Goal: Transaction & Acquisition: Book appointment/travel/reservation

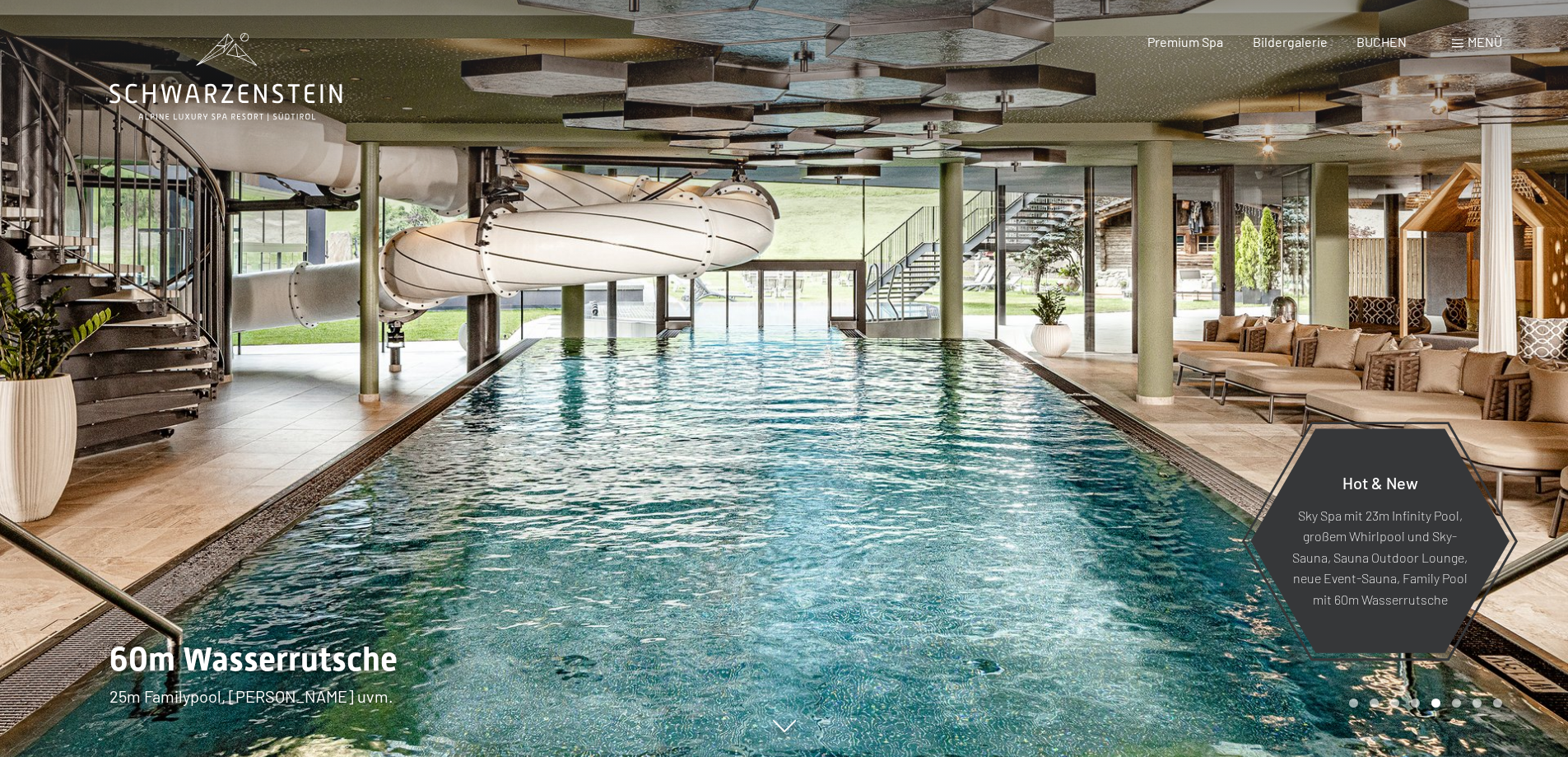
click at [1467, 44] on span "Menü" at bounding box center [1484, 41] width 35 height 15
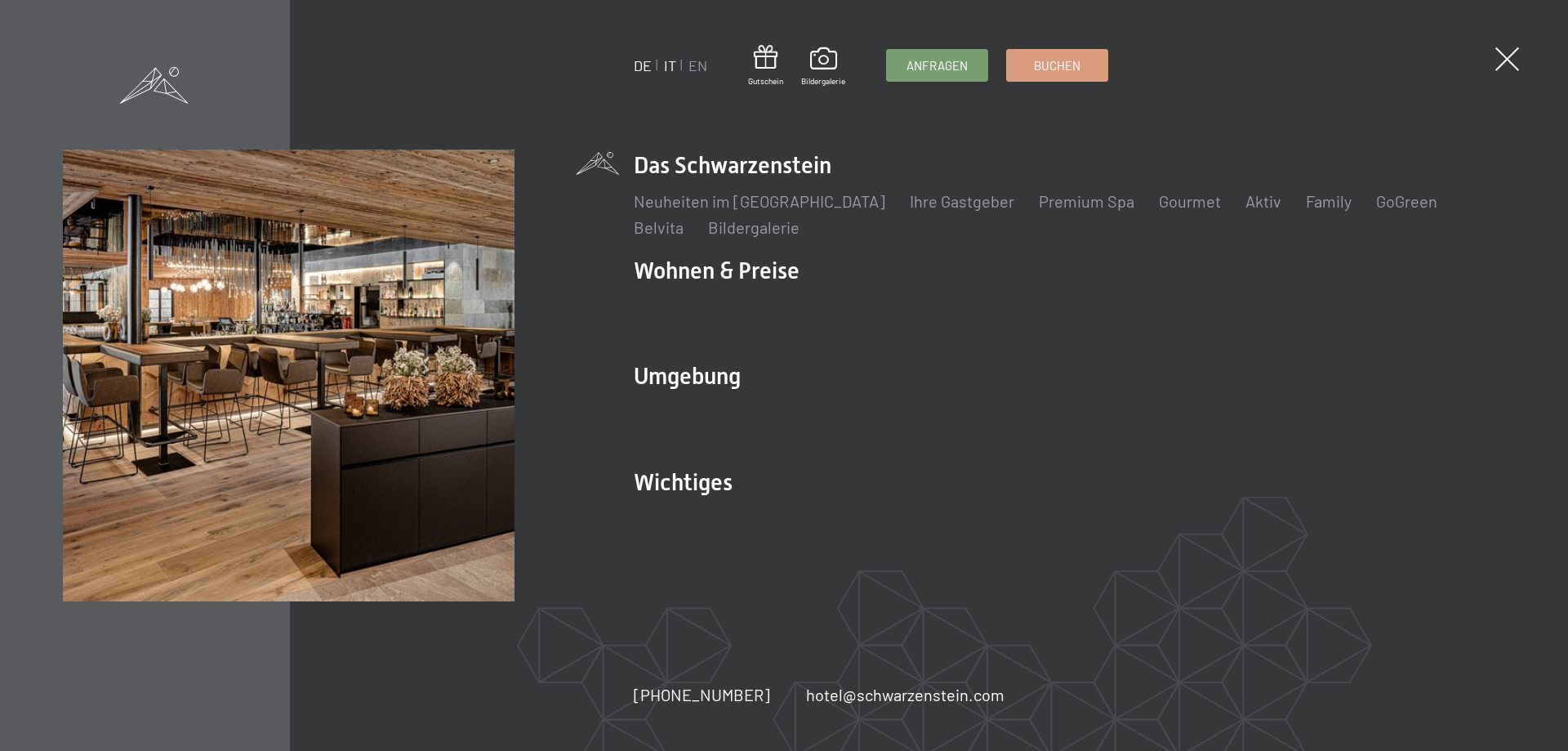
click at [668, 66] on link "IT" at bounding box center [670, 65] width 12 height 18
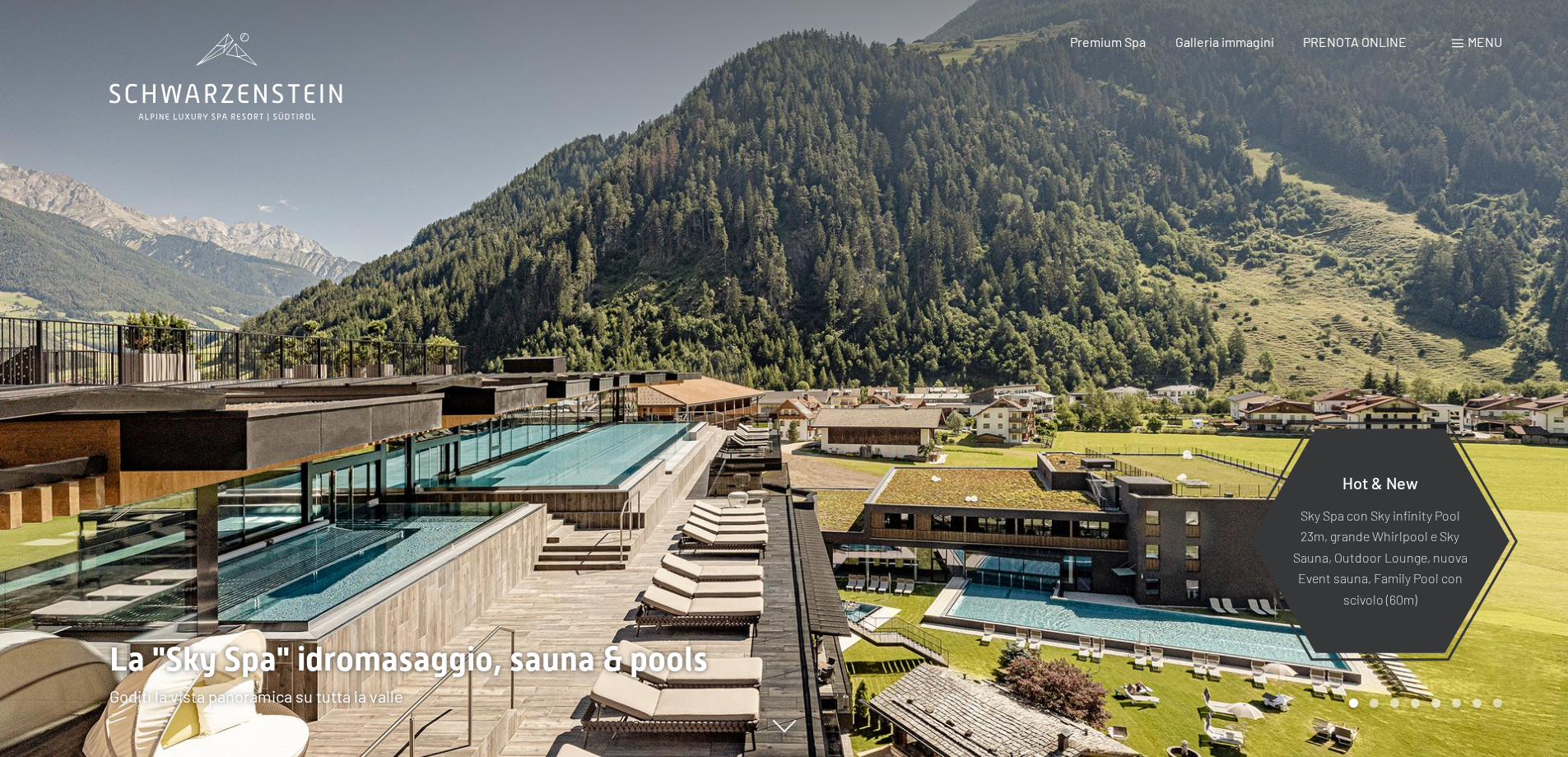
click at [1475, 40] on span "Menu" at bounding box center [1484, 41] width 35 height 15
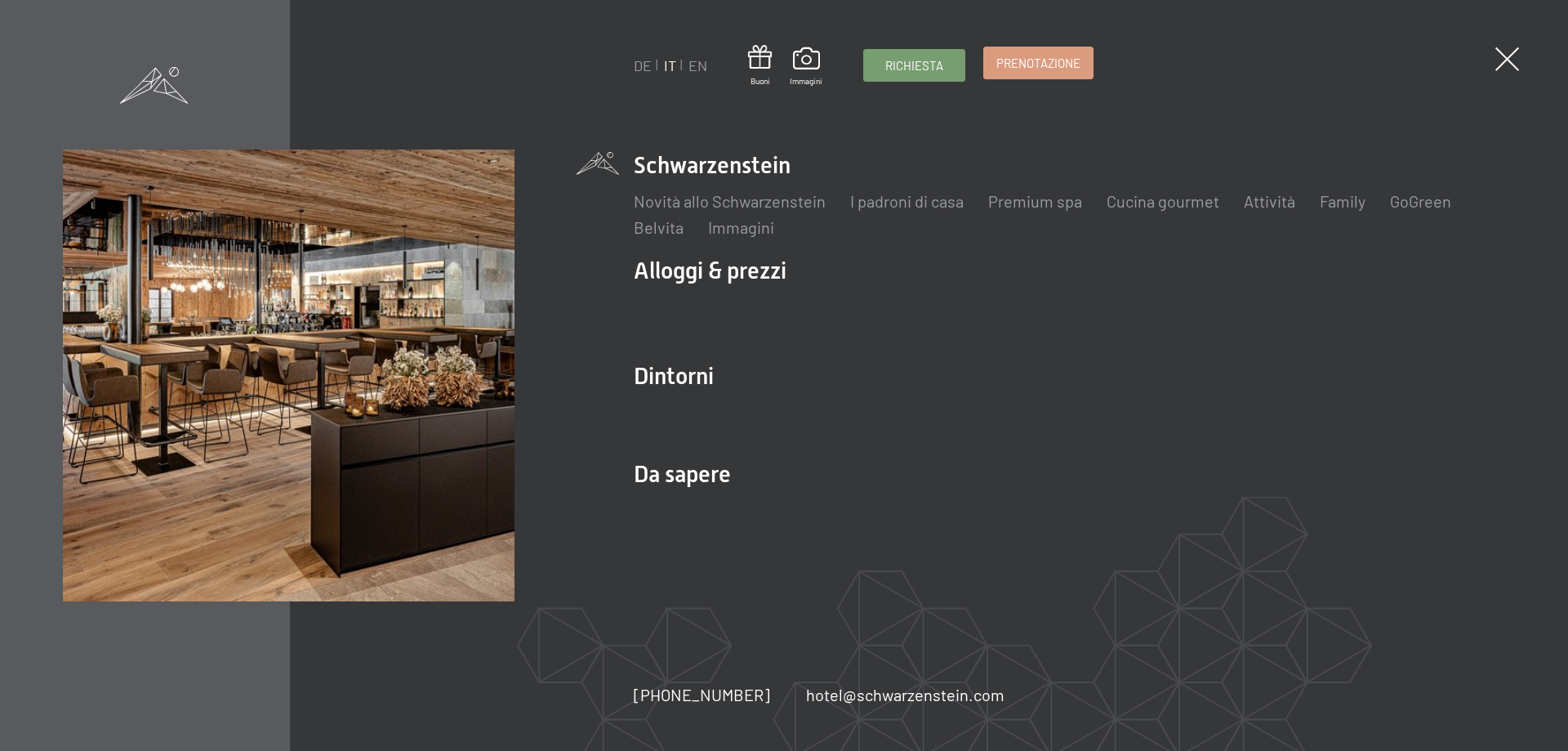
click at [1047, 63] on span "Prenotazione" at bounding box center [1037, 63] width 84 height 17
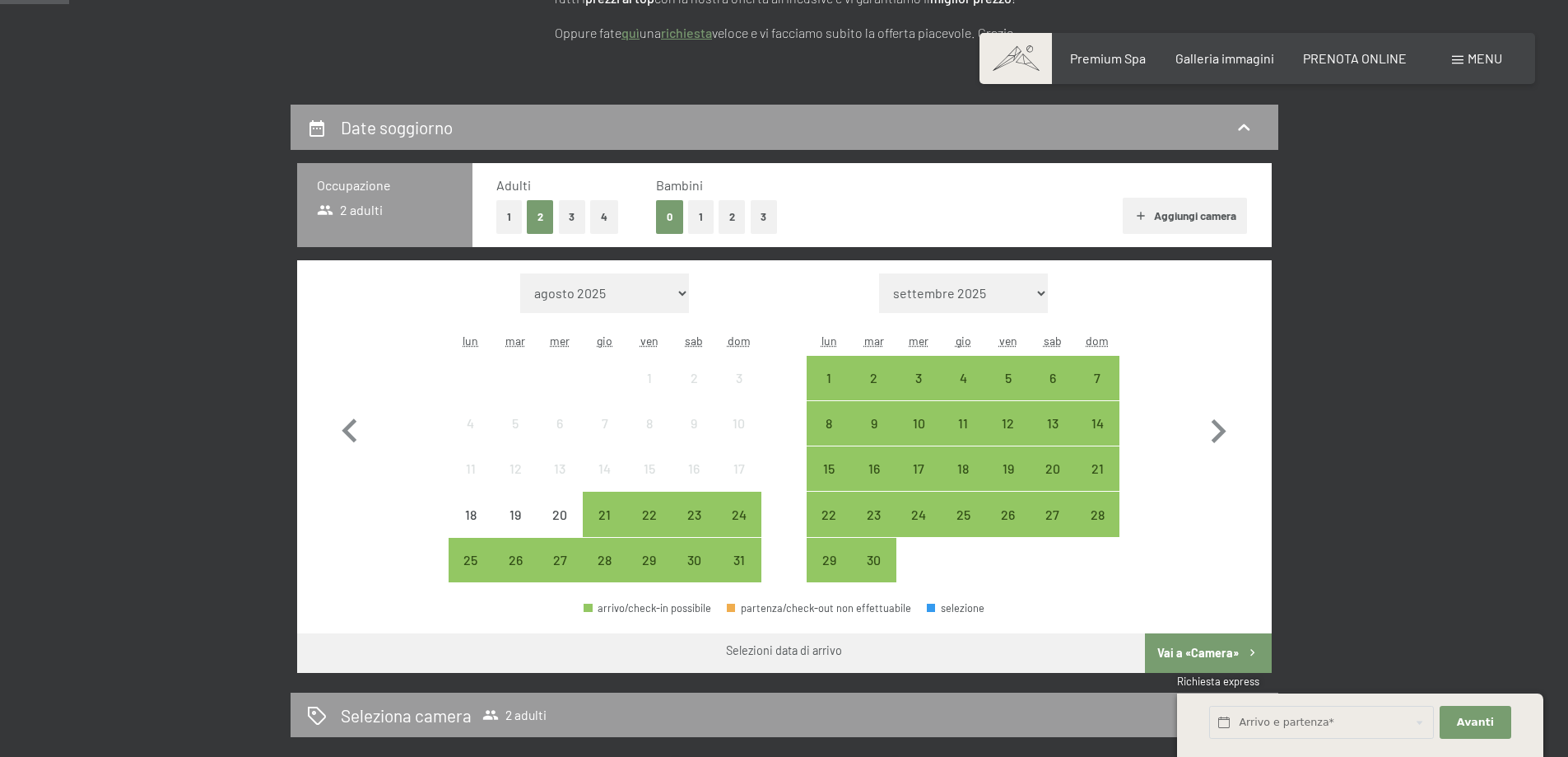
scroll to position [329, 0]
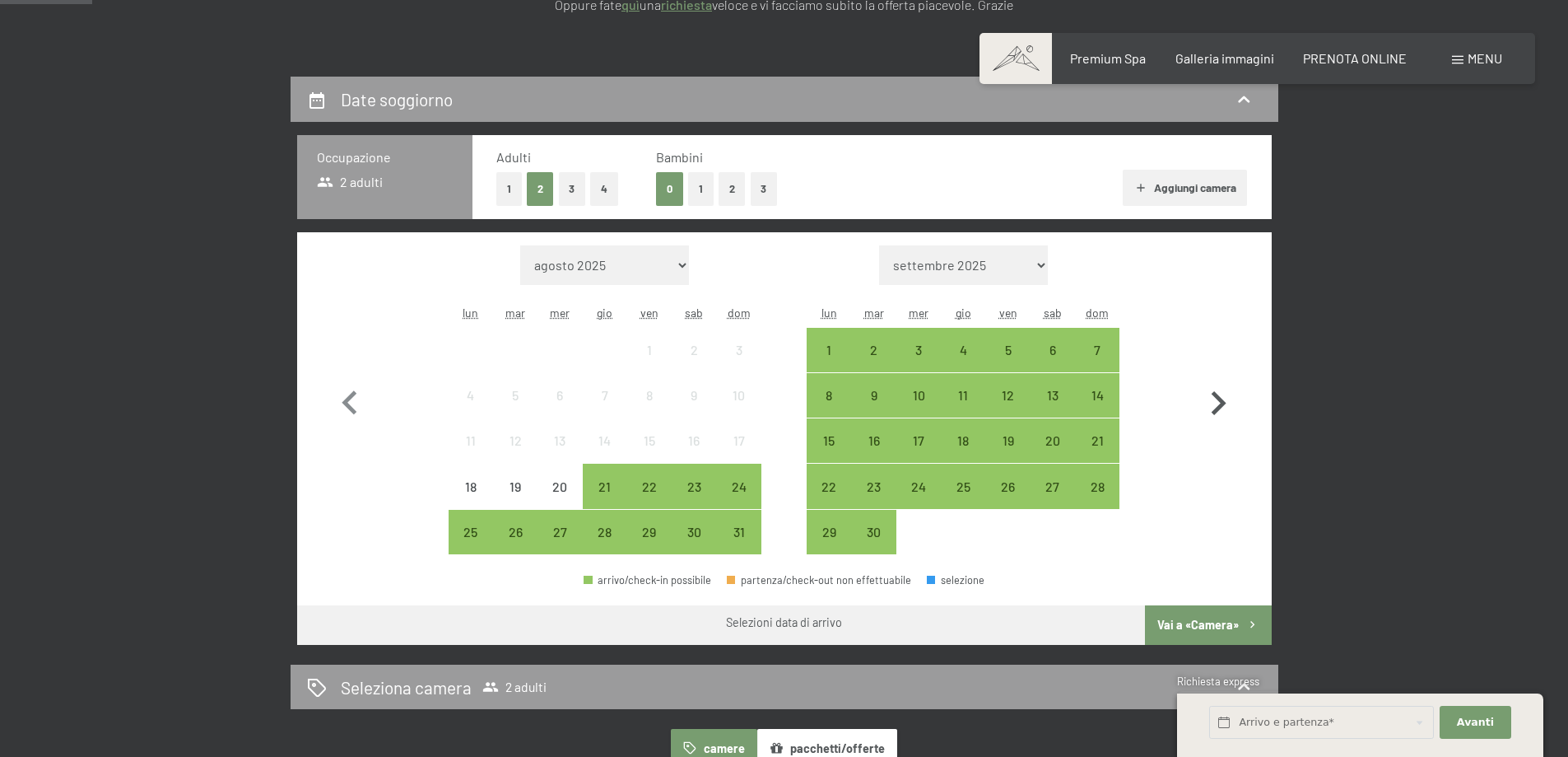
click at [1224, 410] on icon "button" at bounding box center [1217, 403] width 47 height 47
select select "[DATE]"
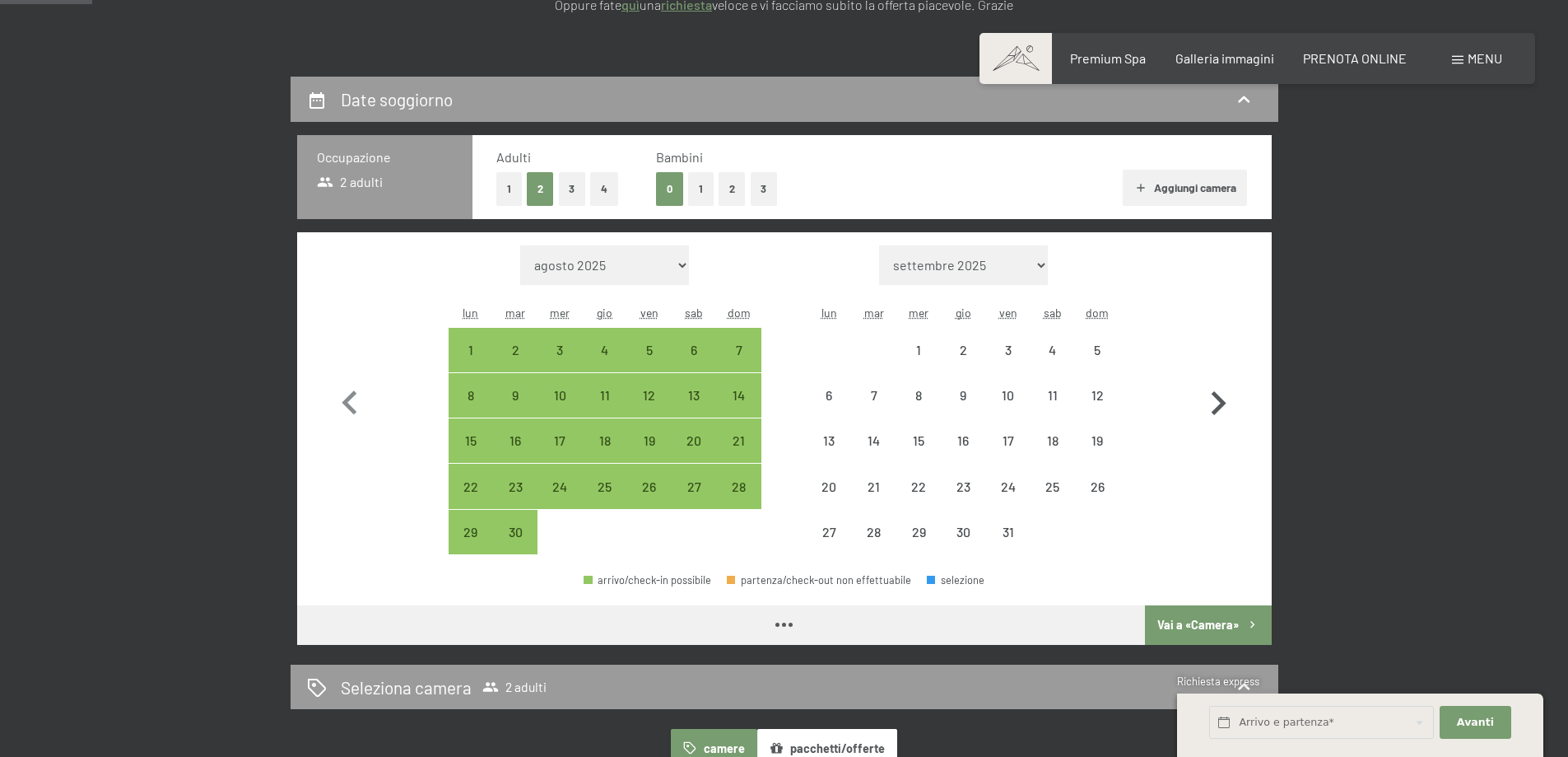
click at [1216, 404] on icon "button" at bounding box center [1217, 403] width 47 height 47
select select "[DATE]"
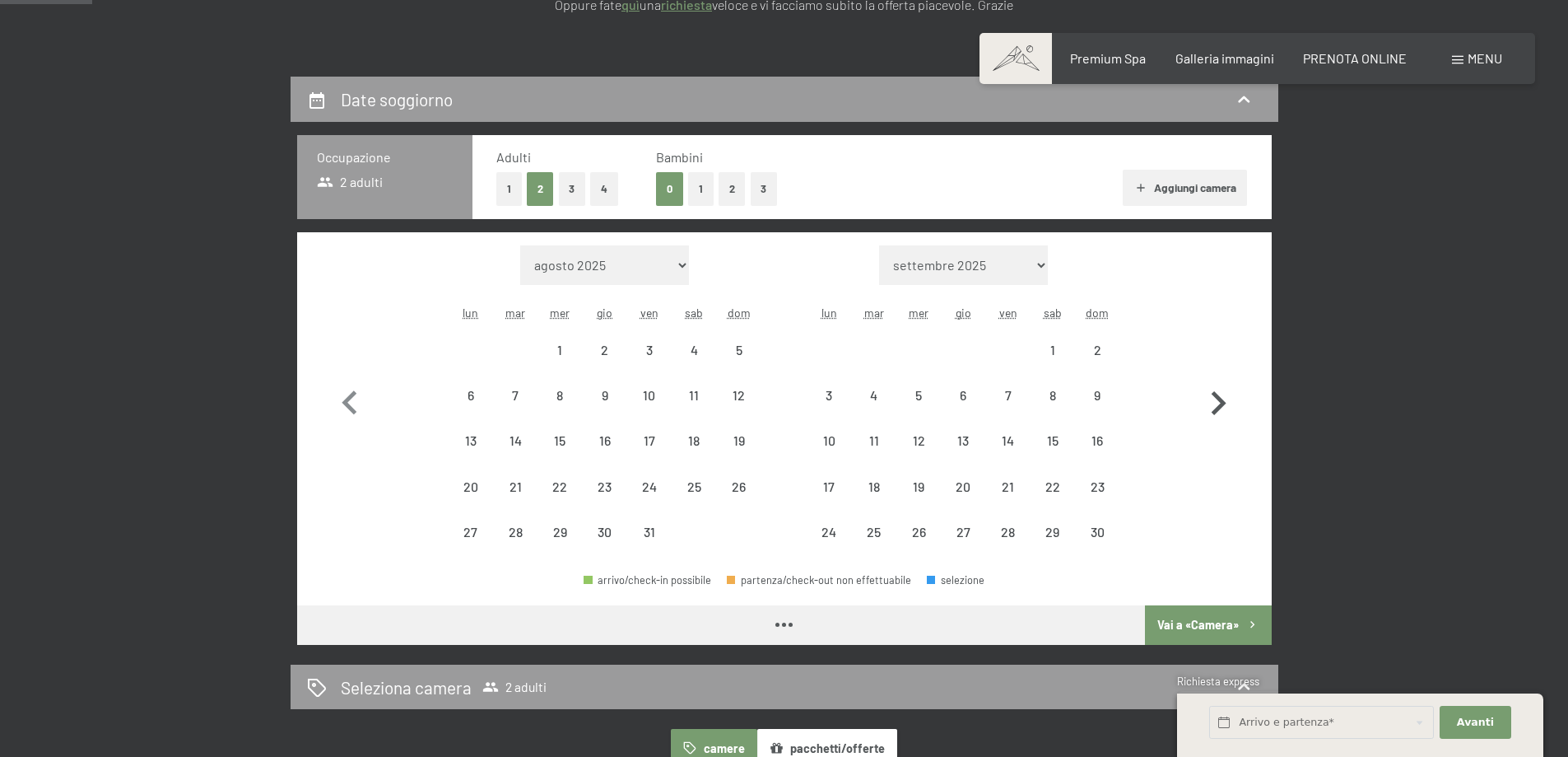
select select "[DATE]"
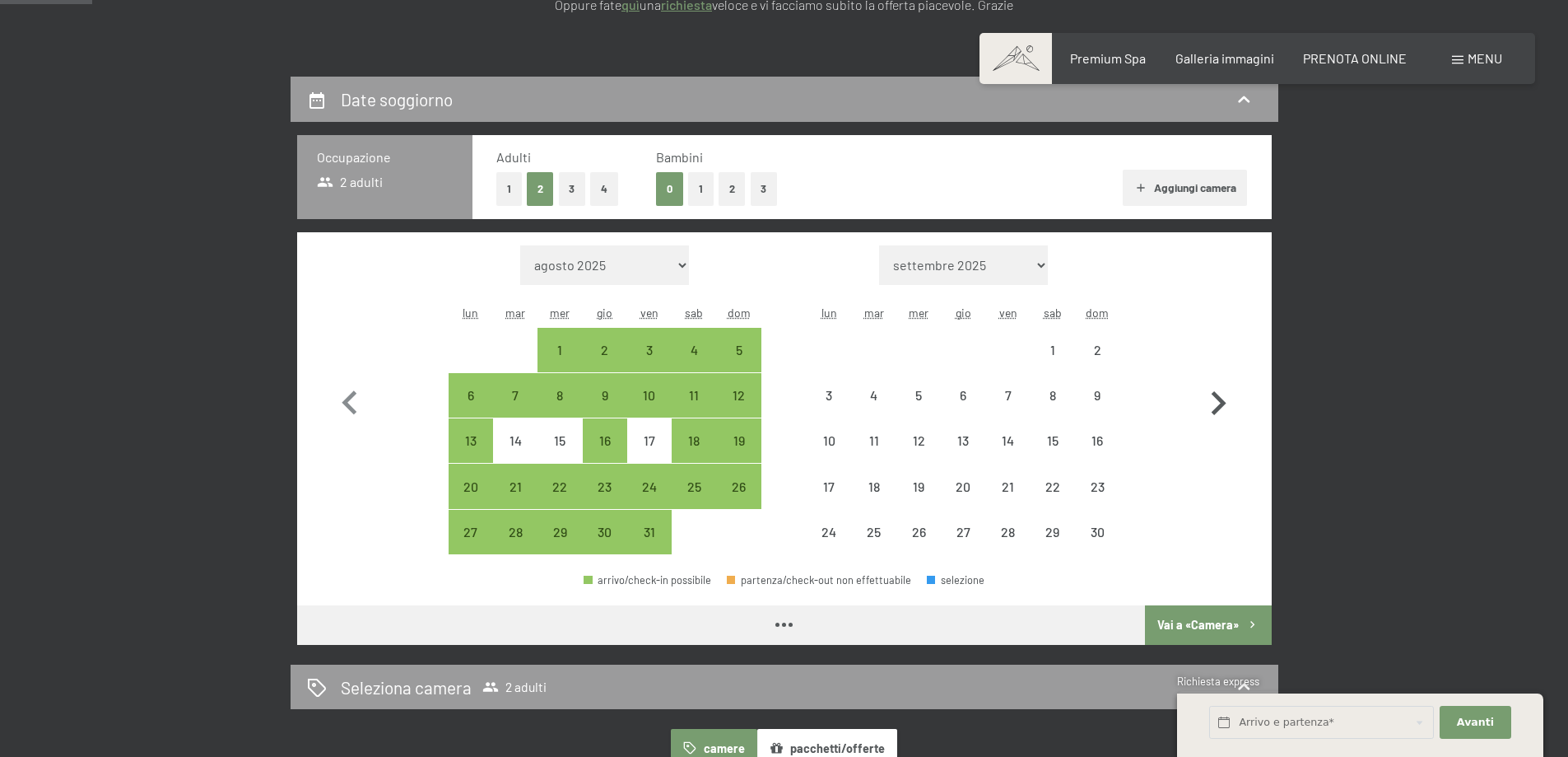
click at [1216, 404] on icon "button" at bounding box center [1217, 403] width 47 height 47
select select "[DATE]"
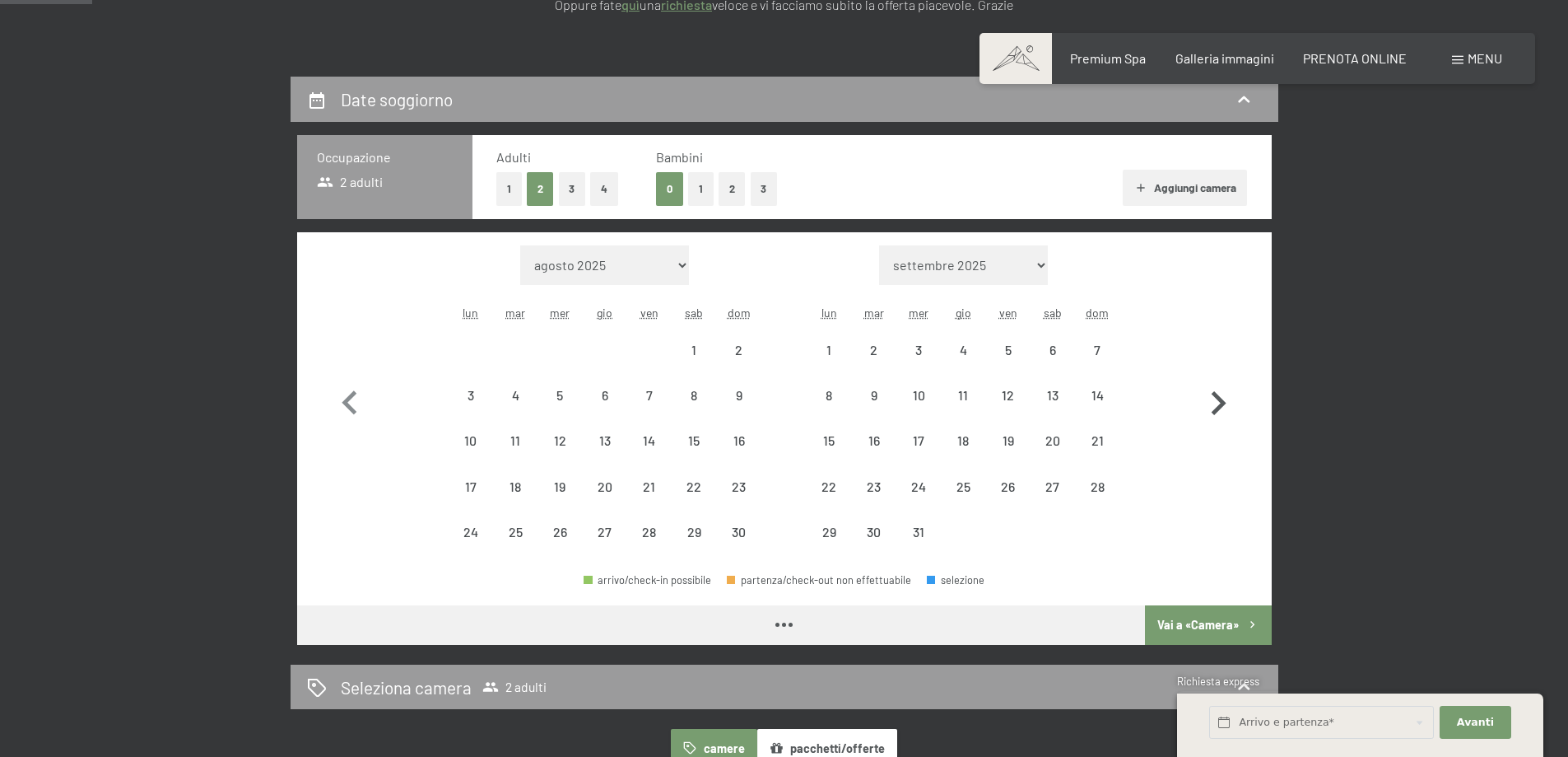
select select "[DATE]"
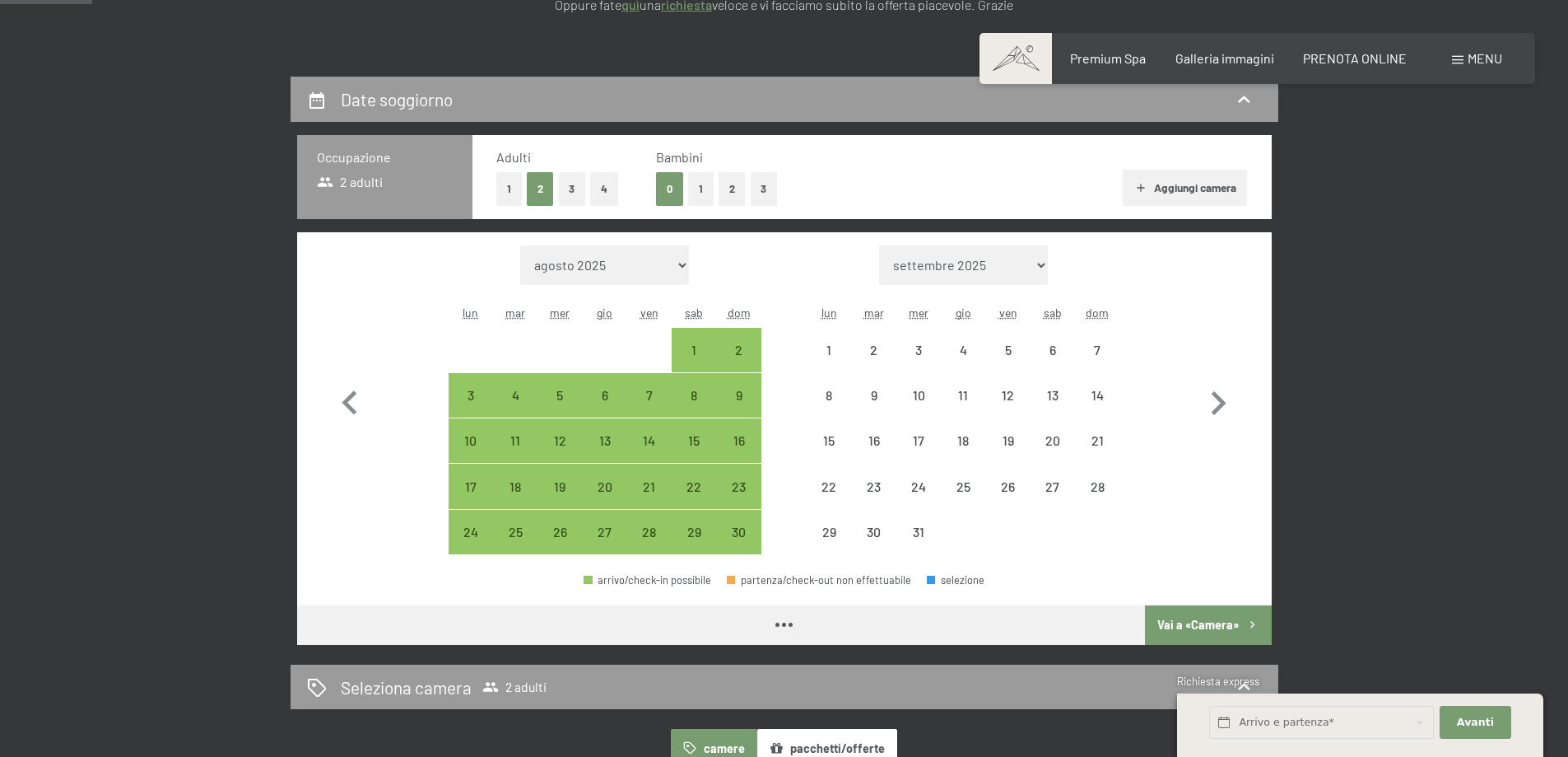
select select "[DATE]"
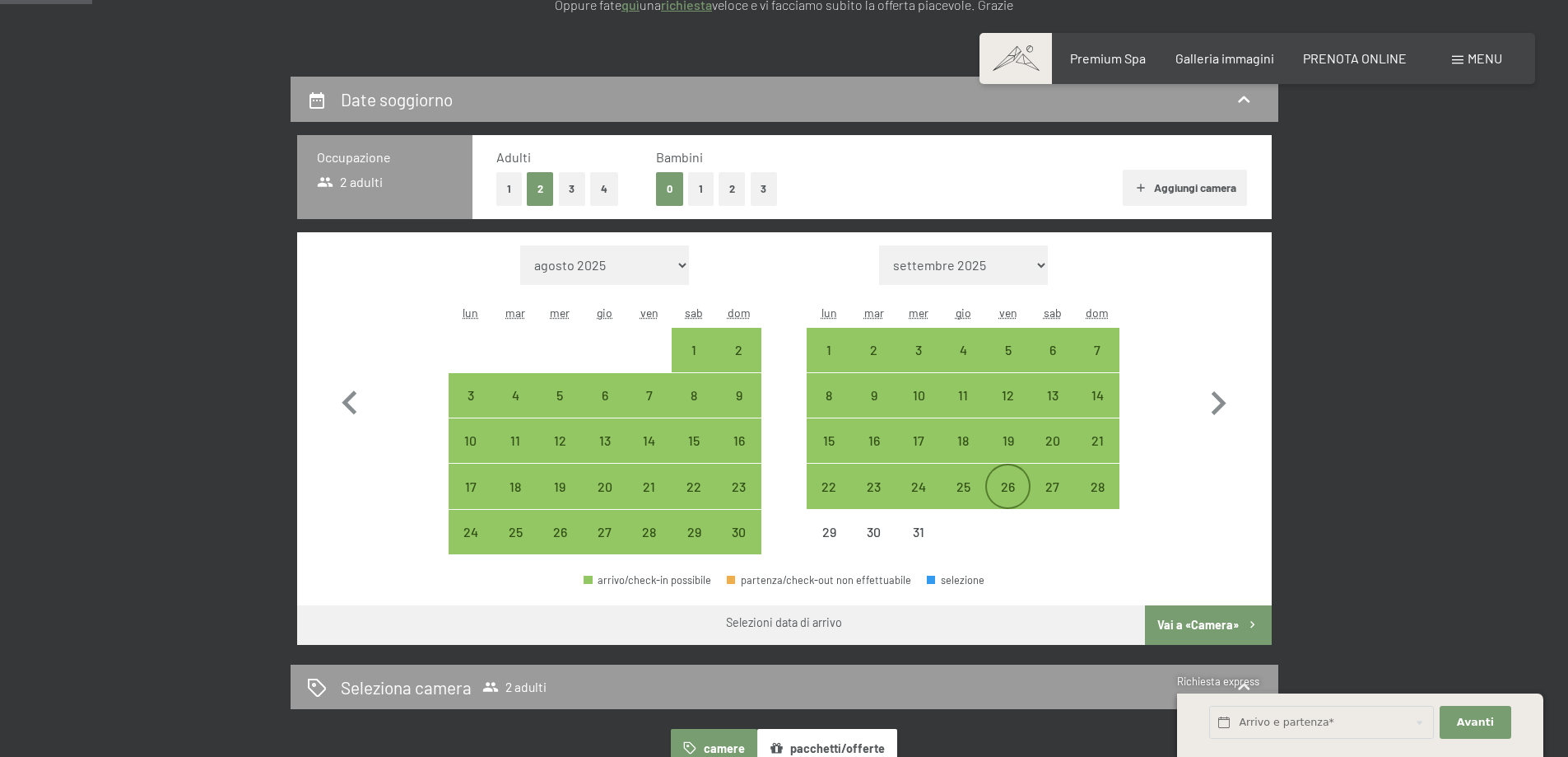
click at [1012, 488] on div "26" at bounding box center [1007, 500] width 41 height 41
select select "[DATE]"
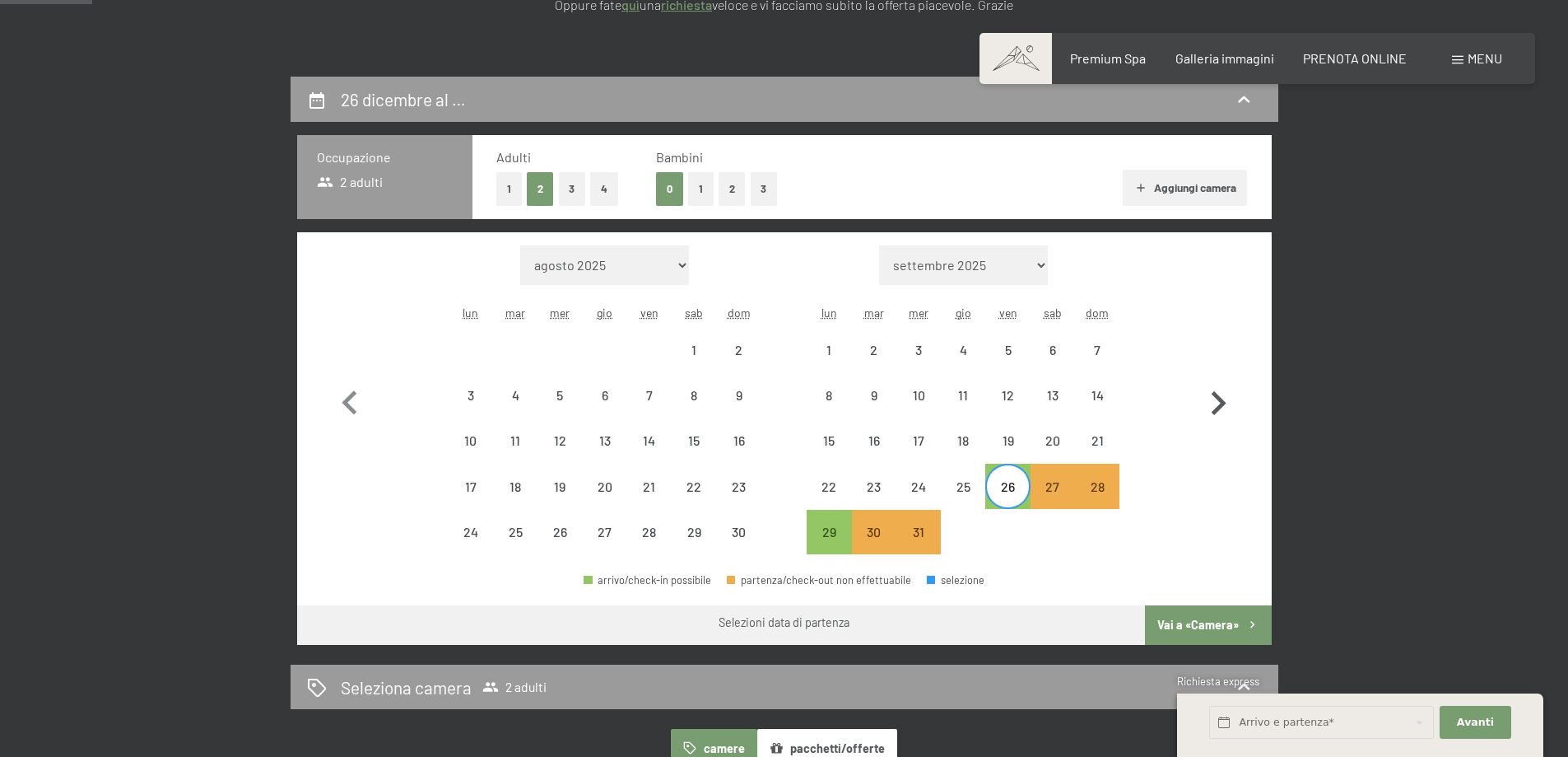
click at [1219, 399] on icon "button" at bounding box center [1218, 403] width 15 height 24
select select "[DATE]"
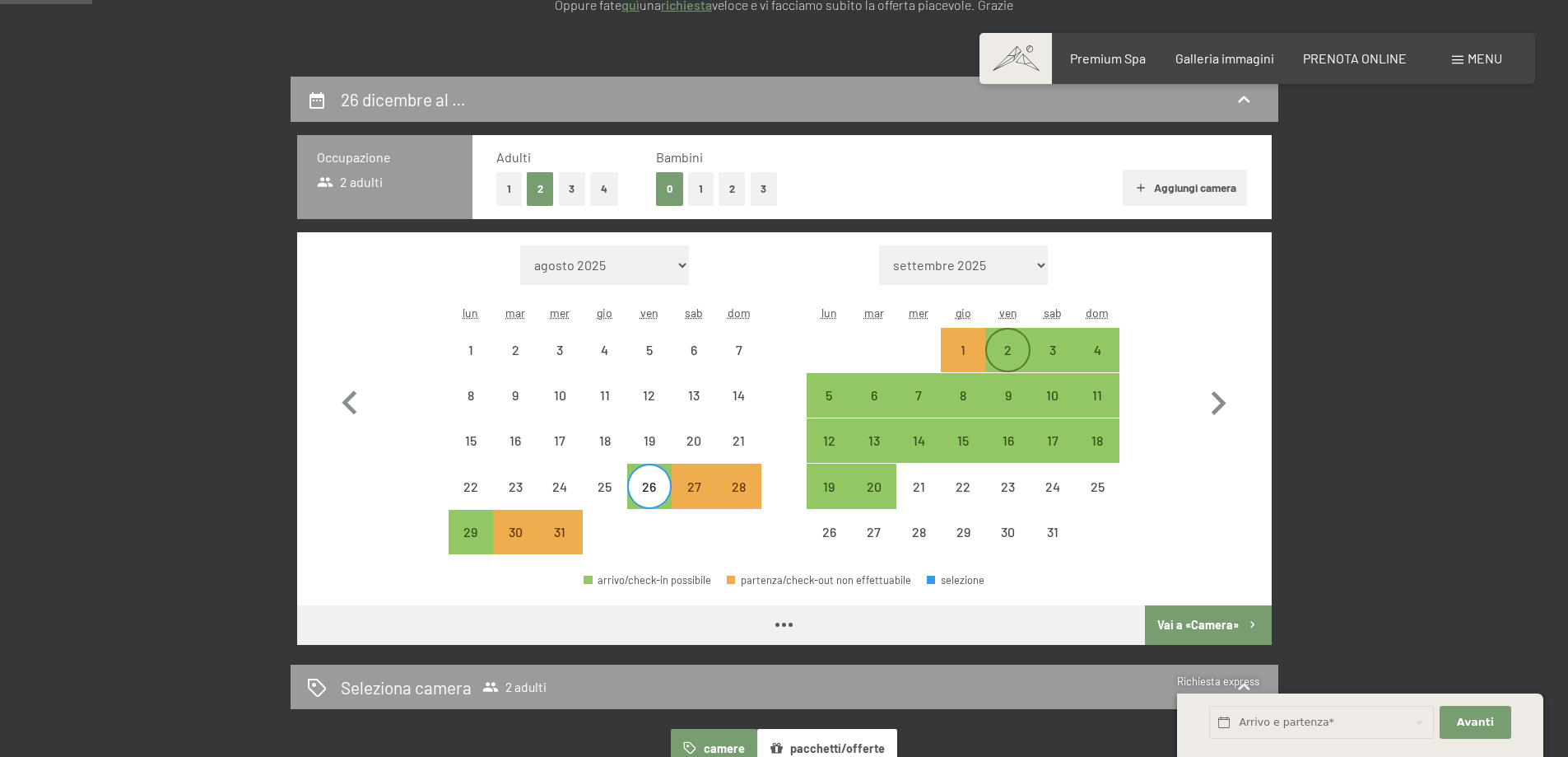
select select "[DATE]"
click at [1006, 353] on div "2" at bounding box center [1007, 364] width 41 height 41
select select "[DATE]"
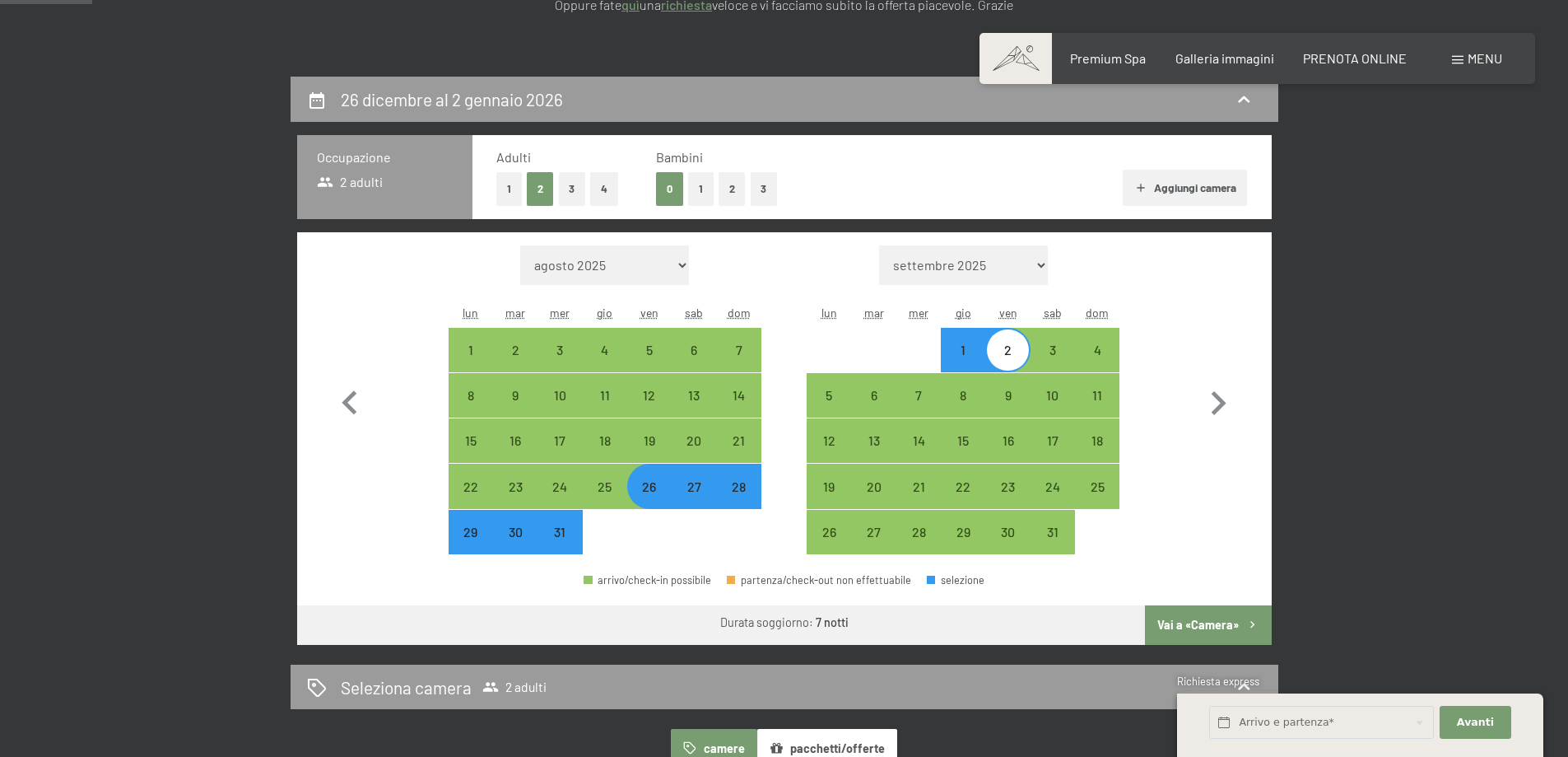
click at [1197, 625] on button "Vai a «Camera»" at bounding box center [1208, 625] width 126 height 39
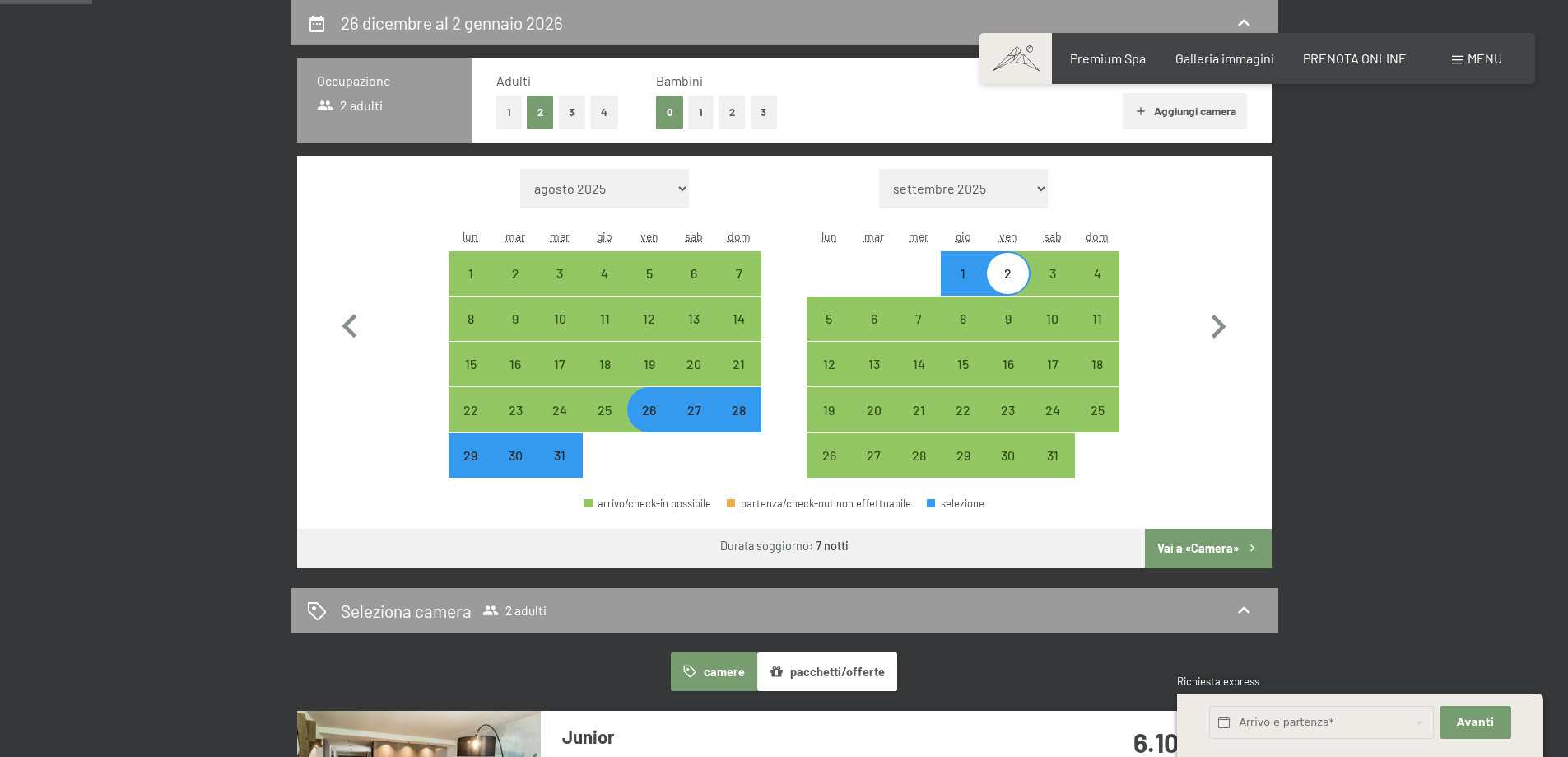
select select "[DATE]"
